Goal: Transaction & Acquisition: Purchase product/service

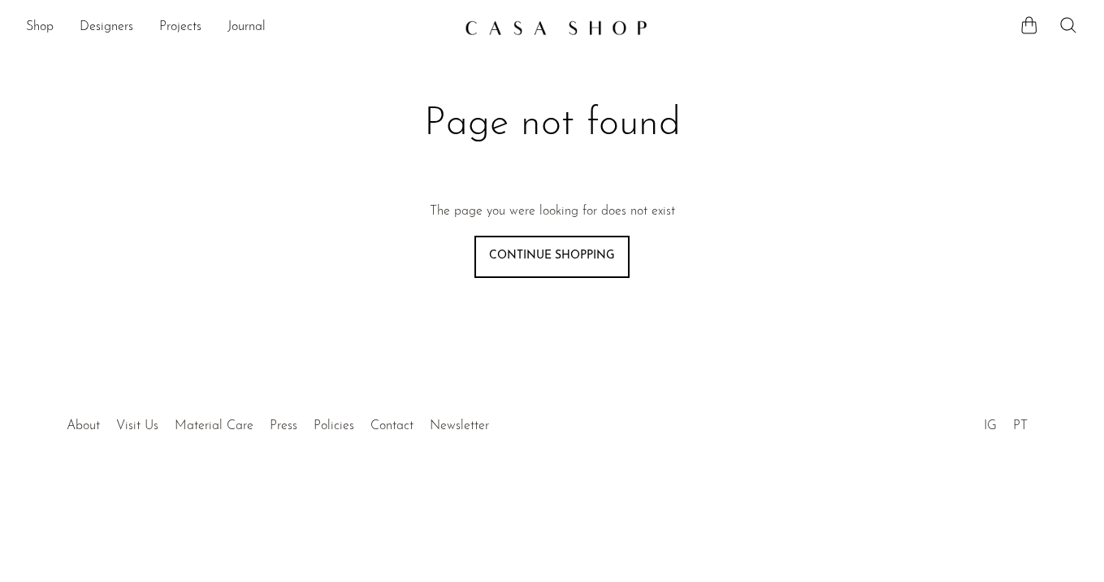
click at [38, 30] on link "Shop" at bounding box center [40, 27] width 28 height 21
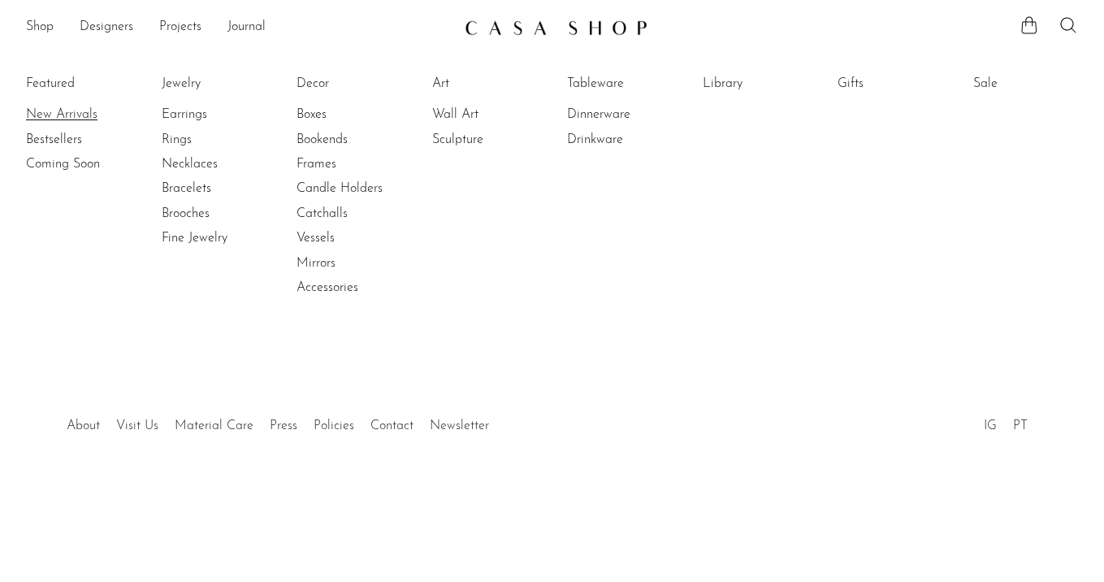
click at [65, 111] on link "New Arrivals" at bounding box center [87, 115] width 122 height 18
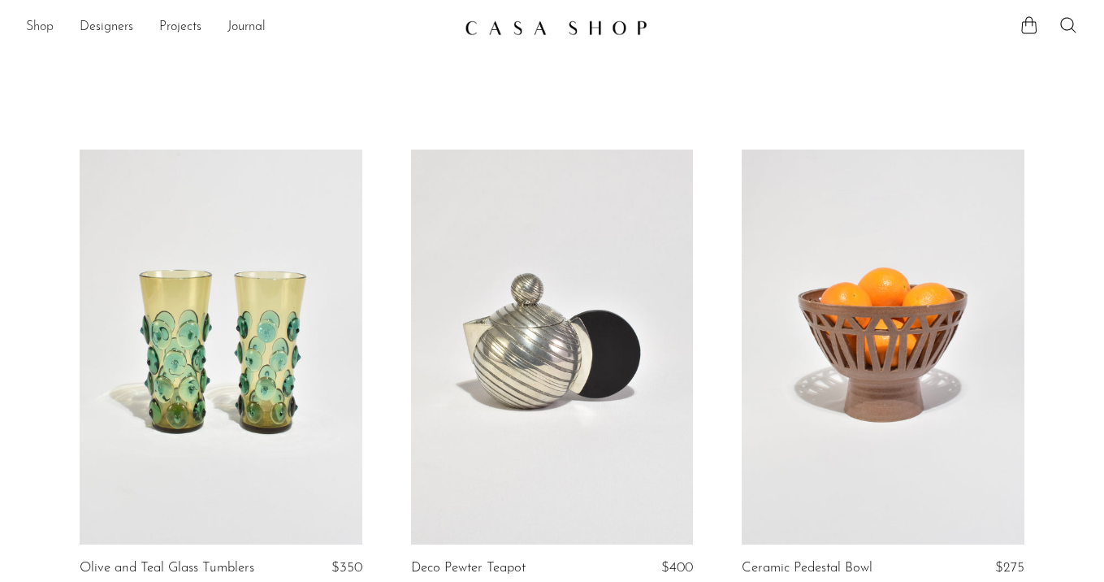
click at [42, 33] on link "Shop" at bounding box center [40, 27] width 28 height 21
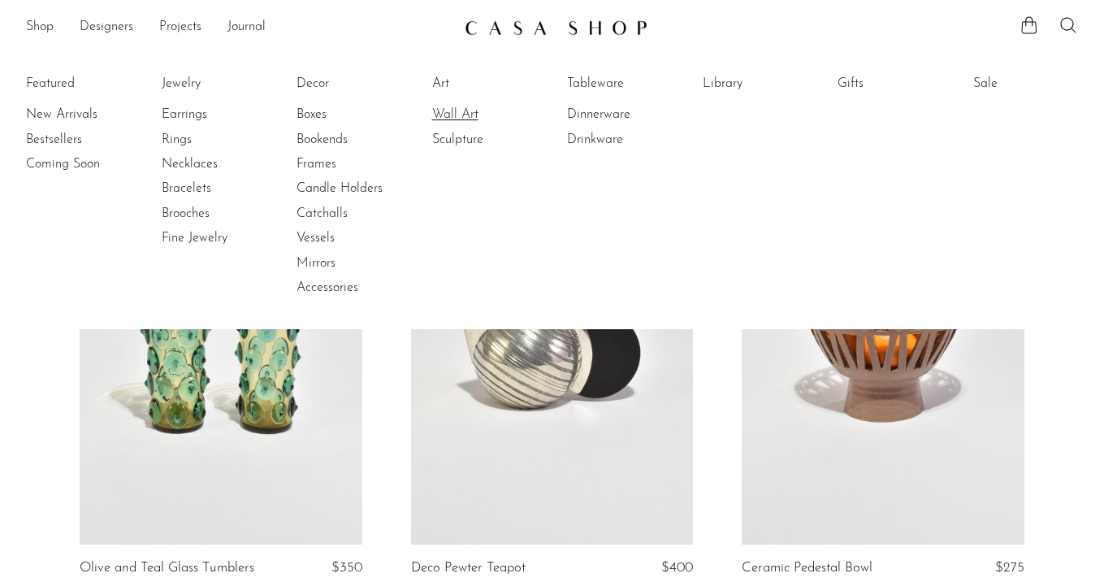
click at [456, 121] on link "Wall Art" at bounding box center [493, 115] width 122 height 18
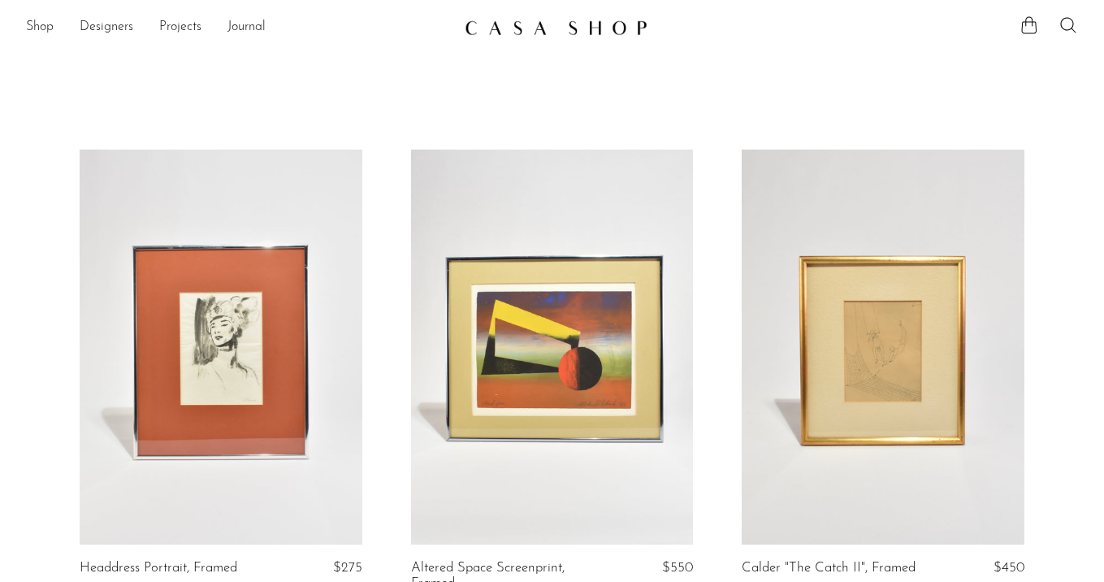
click at [570, 17] on link at bounding box center [553, 27] width 176 height 29
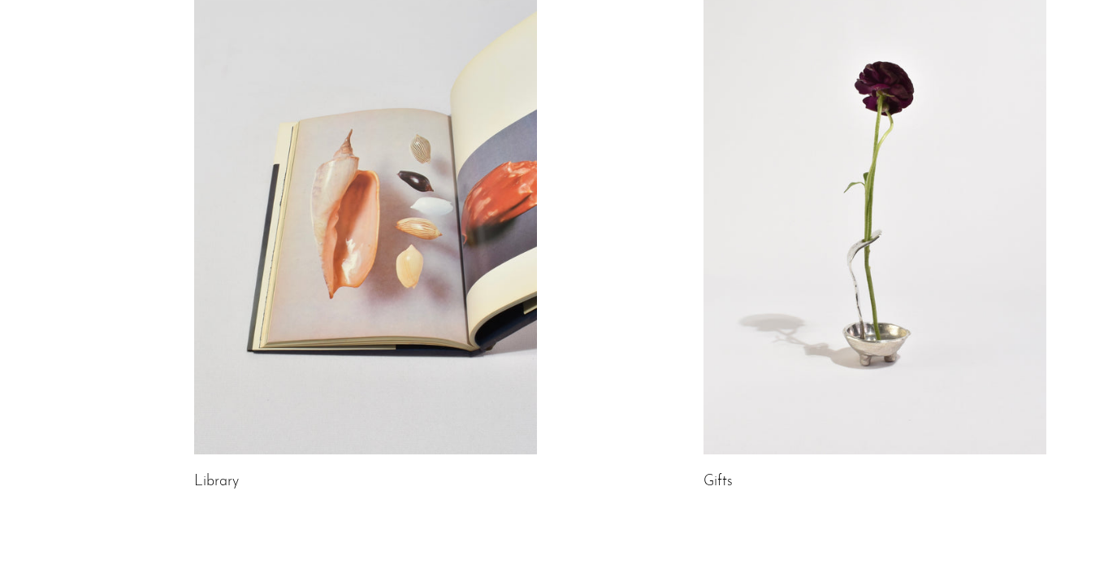
scroll to position [849, 0]
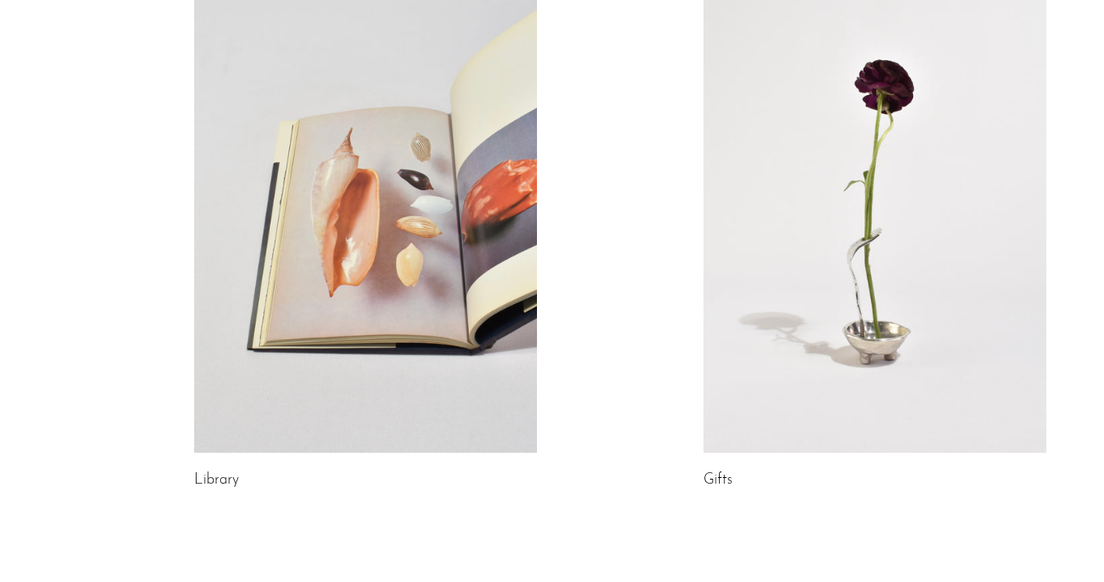
click at [784, 270] on link at bounding box center [875, 212] width 343 height 480
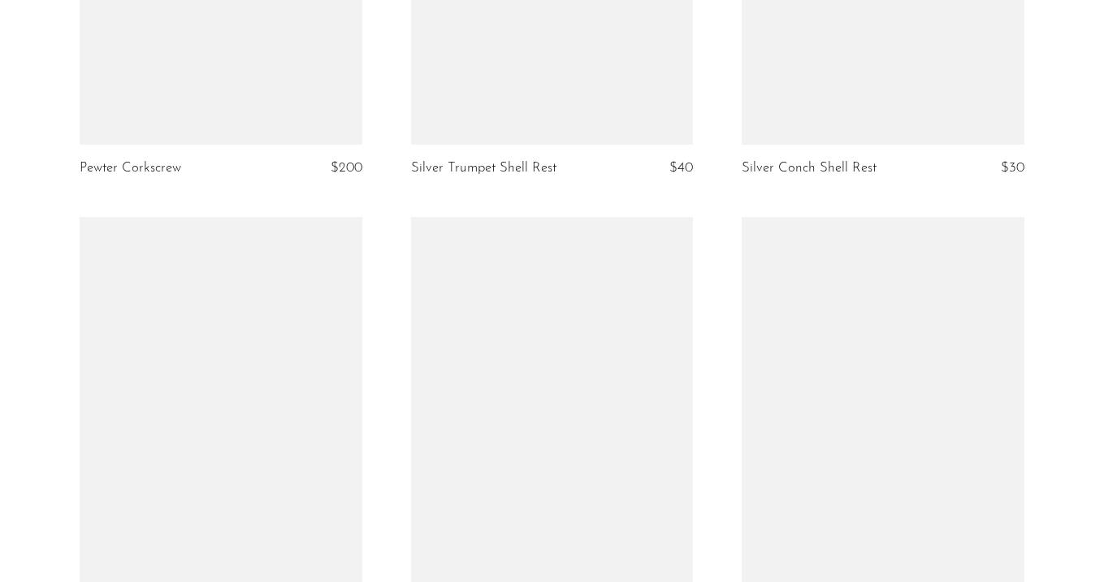
scroll to position [5373, 0]
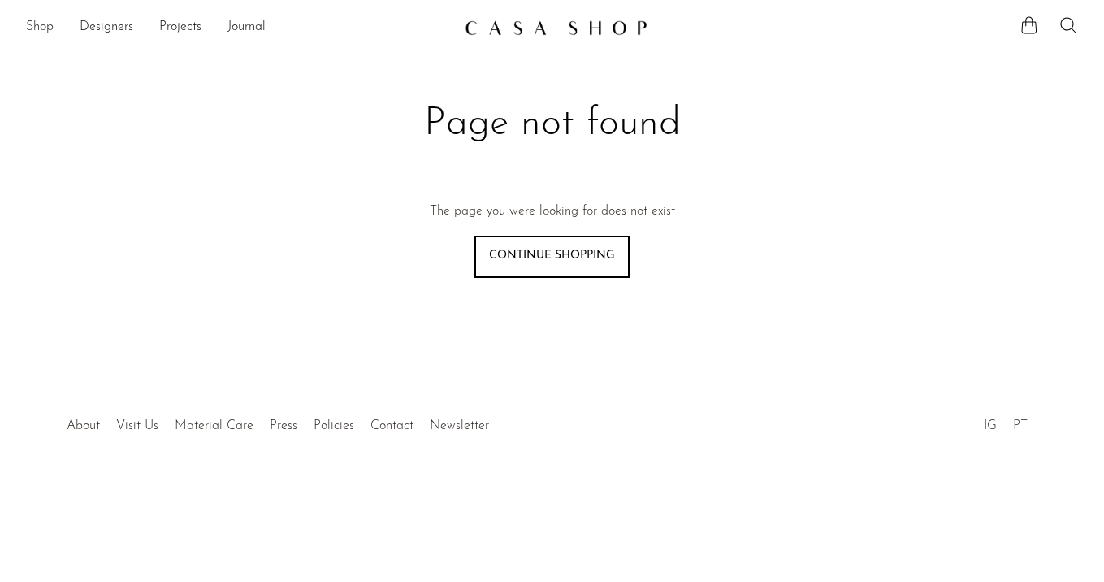
click at [50, 30] on link "Shop" at bounding box center [40, 27] width 28 height 21
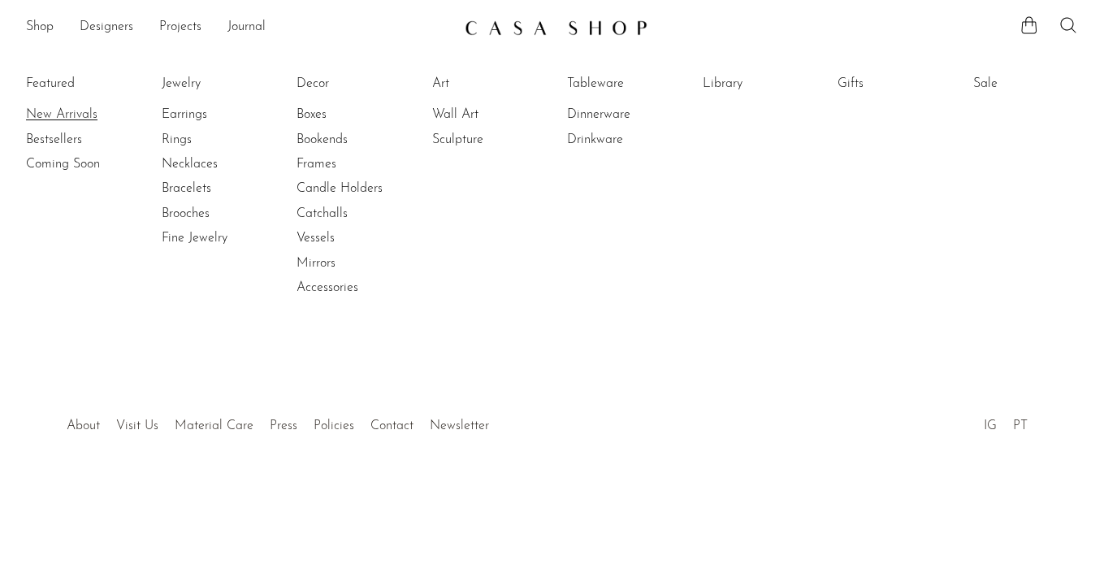
click at [63, 111] on link "New Arrivals" at bounding box center [87, 115] width 122 height 18
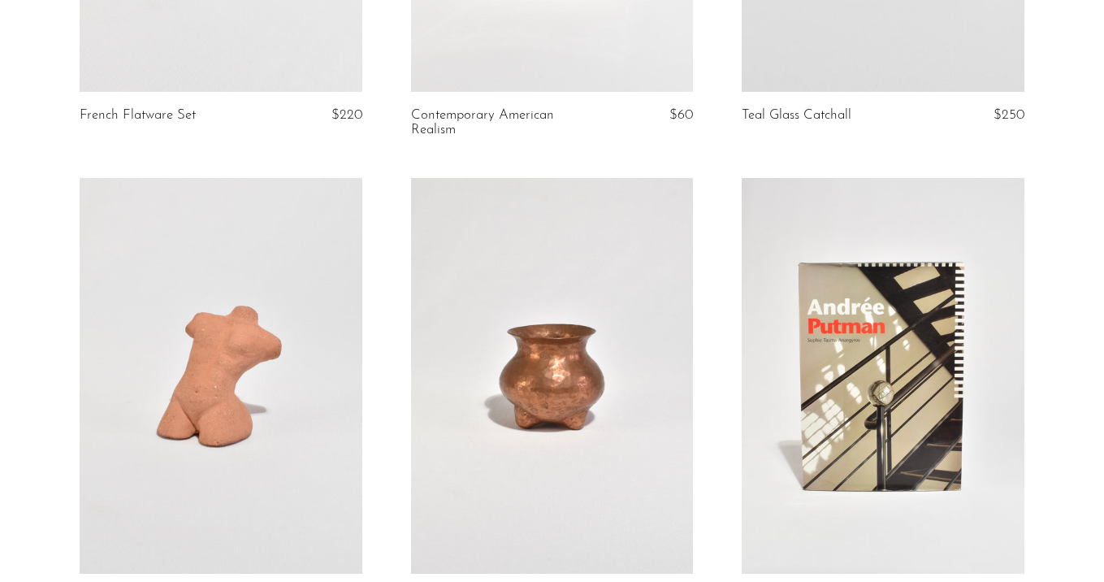
scroll to position [3294, 0]
